Goal: Navigation & Orientation: Find specific page/section

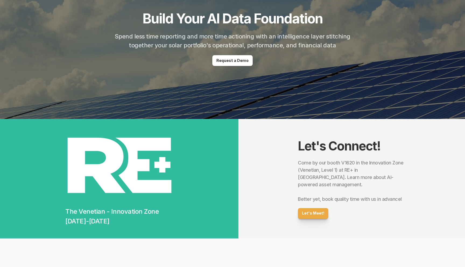
scroll to position [15, 0]
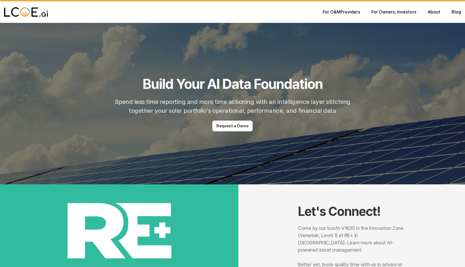
click at [280, 220] on div "Let's Connect! Come by our booth V1620 in the Innovation Zone (Venetian, Level …" at bounding box center [351, 243] width 227 height 119
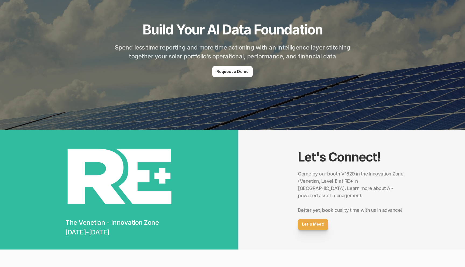
scroll to position [0, 0]
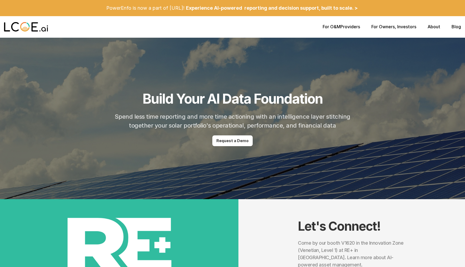
click at [433, 28] on link "About" at bounding box center [434, 26] width 13 height 5
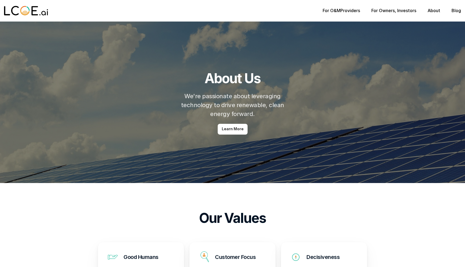
click at [433, 11] on link "About" at bounding box center [434, 10] width 13 height 5
click at [451, 9] on div "For O&M Providers For Owners , Investors About Blog" at bounding box center [392, 10] width 138 height 5
click at [454, 10] on link "Blog" at bounding box center [456, 10] width 9 height 5
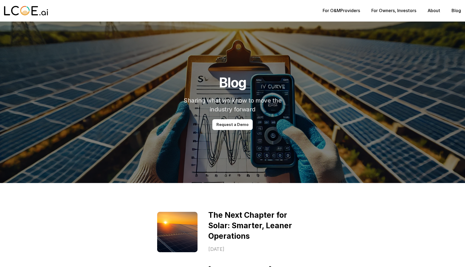
click at [341, 15] on div "For O&M Providers For Owners , Investors About Blog" at bounding box center [232, 11] width 465 height 22
click at [344, 9] on p "For O&M Providers" at bounding box center [341, 10] width 37 height 5
click at [342, 13] on p "For O&M Providers" at bounding box center [341, 10] width 37 height 5
click at [393, 14] on div "For O&M Providers For Owners , Investors About Blog" at bounding box center [232, 11] width 465 height 22
click at [385, 12] on link "For Owners" at bounding box center [382, 10] width 23 height 5
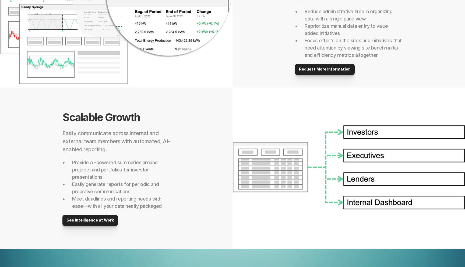
scroll to position [450, 0]
